Goal: Information Seeking & Learning: Learn about a topic

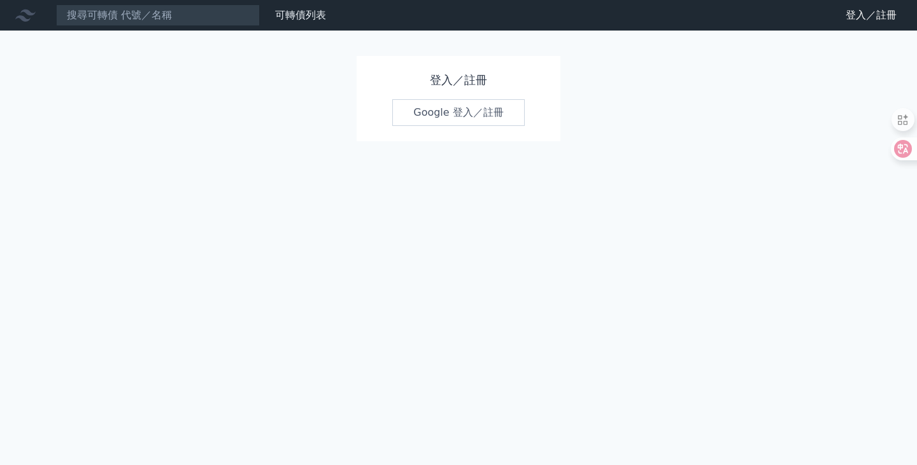
click at [460, 110] on link "Google 登入／註冊" at bounding box center [458, 112] width 132 height 27
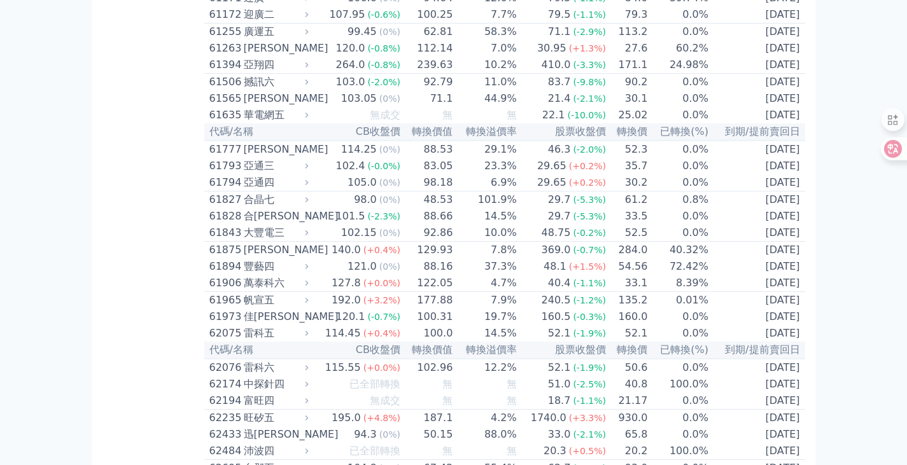
scroll to position [4573, 0]
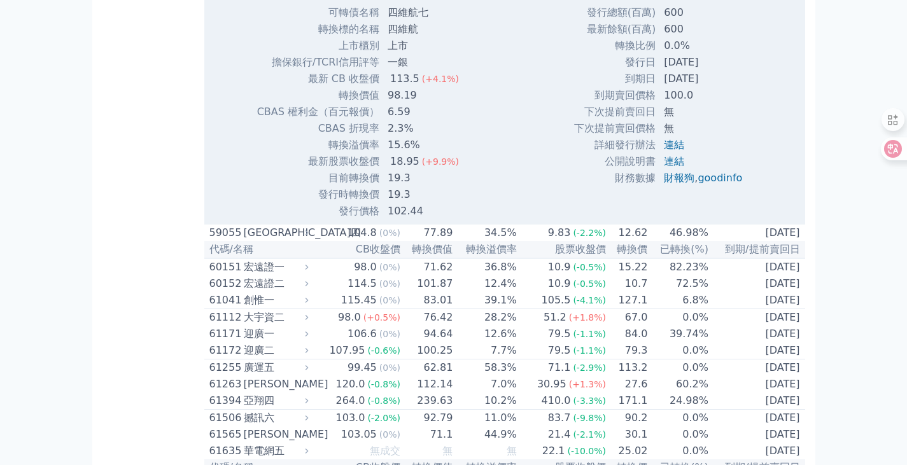
scroll to position [4637, 0]
